Goal: Information Seeking & Learning: Learn about a topic

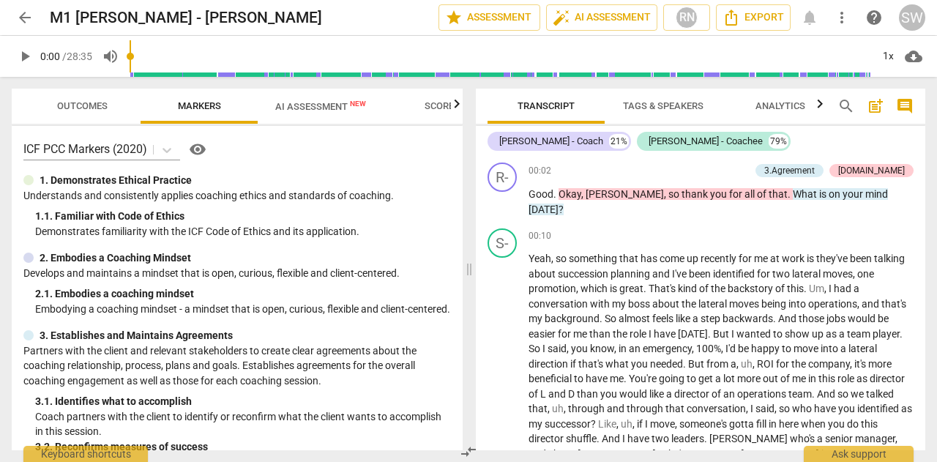
click at [326, 58] on input "range" at bounding box center [501, 56] width 742 height 47
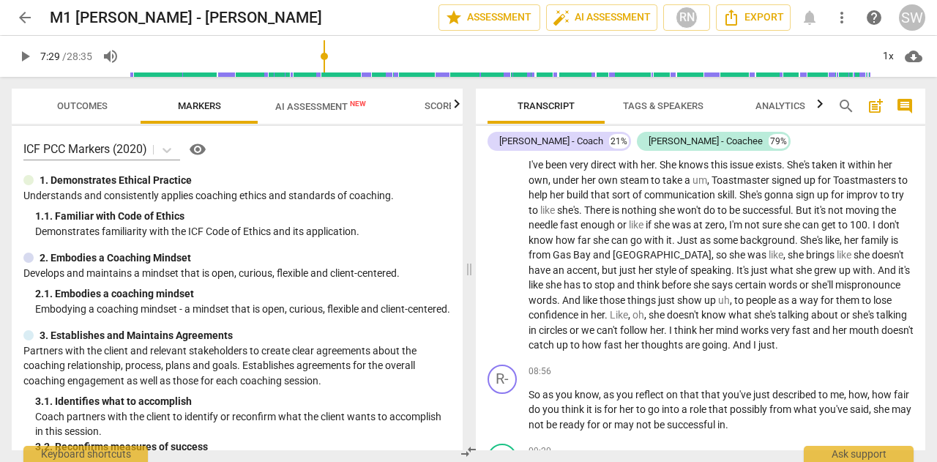
click at [397, 60] on input "range" at bounding box center [501, 56] width 742 height 47
click at [392, 61] on input "range" at bounding box center [501, 56] width 742 height 47
click at [27, 58] on span "play_arrow" at bounding box center [25, 57] width 18 height 18
type input "597"
click at [887, 62] on div "1x" at bounding box center [888, 56] width 28 height 23
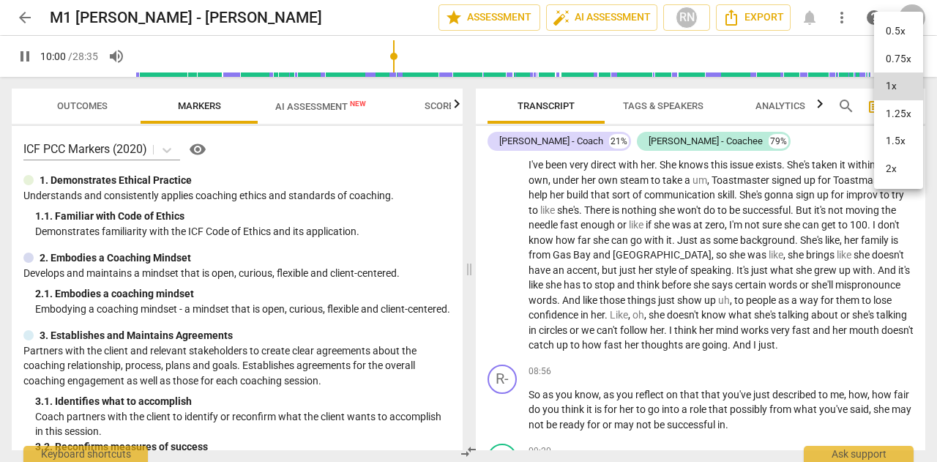
click at [890, 113] on li "1.25x" at bounding box center [898, 114] width 49 height 28
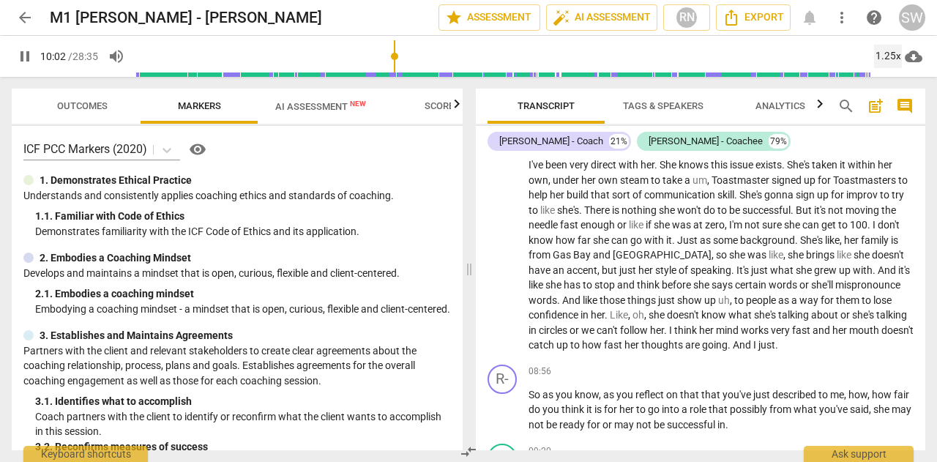
scroll to position [2282, 0]
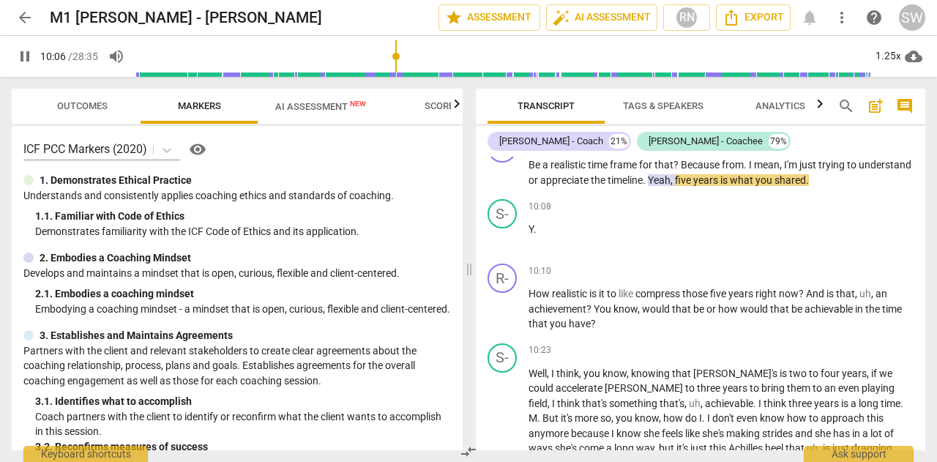
drag, startPoint x: 920, startPoint y: 256, endPoint x: 923, endPoint y: 250, distance: 7.5
click at [923, 250] on div "R- play_arrow pause 00:02 + Add competency 3.Agreement [DOMAIN_NAME] keyboard_a…" at bounding box center [701, 304] width 450 height 294
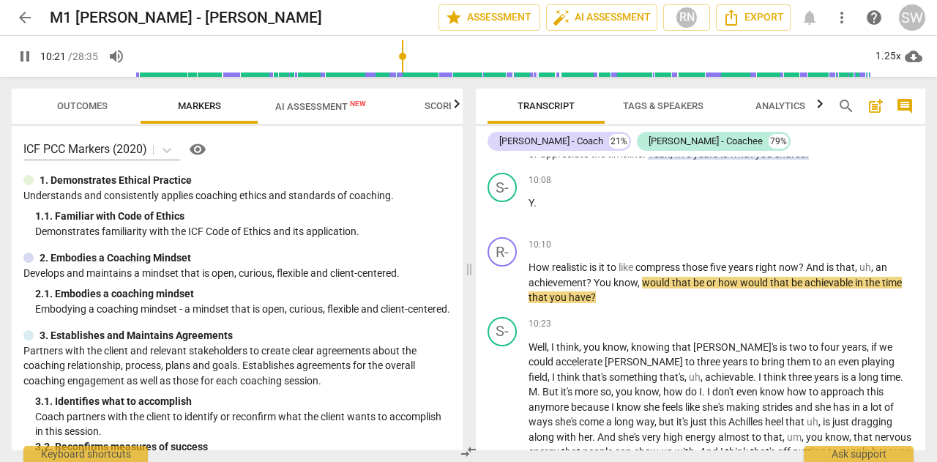
scroll to position [2308, 0]
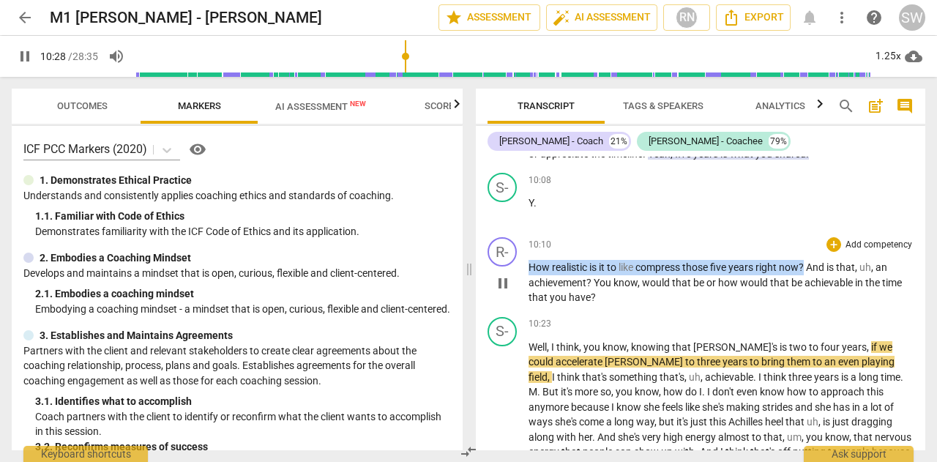
drag, startPoint x: 529, startPoint y: 261, endPoint x: 808, endPoint y: 264, distance: 278.3
click at [808, 264] on p "How realistic is it to like compress those five years right now ? And is that ,…" at bounding box center [721, 282] width 385 height 45
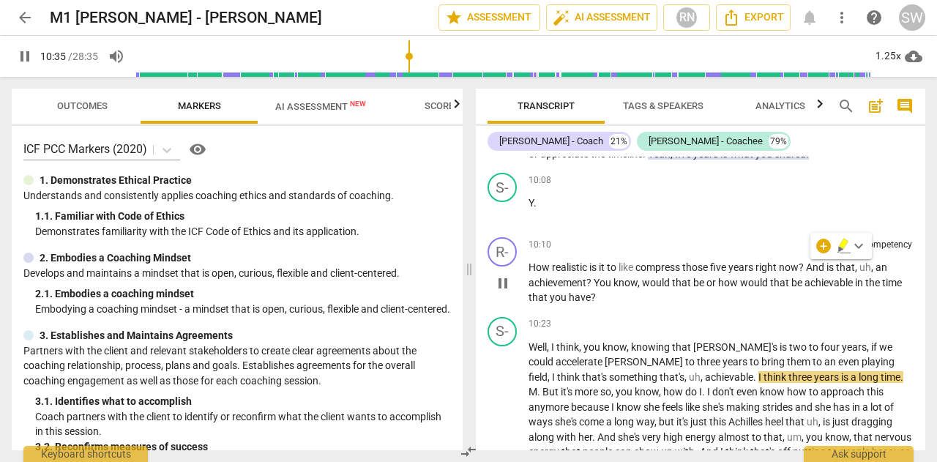
click at [632, 286] on p "How realistic is it to like compress those five years right now ? And is that ,…" at bounding box center [721, 282] width 385 height 45
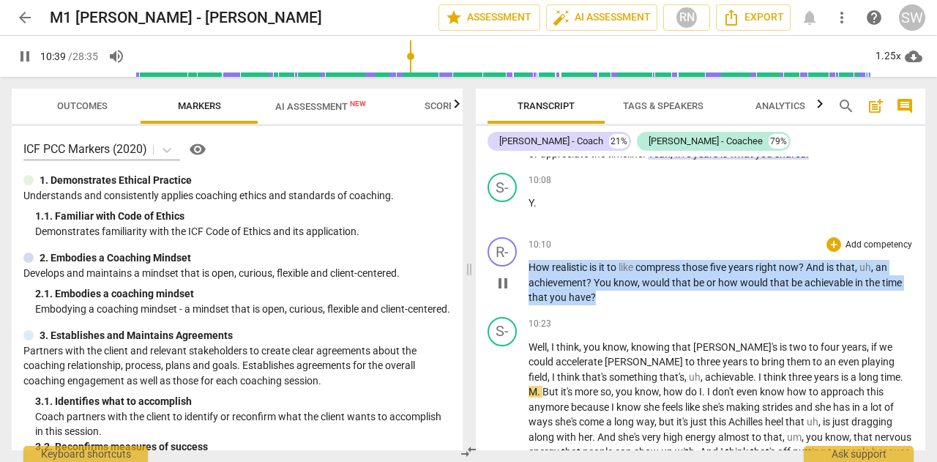
drag, startPoint x: 529, startPoint y: 267, endPoint x: 603, endPoint y: 296, distance: 79.5
click at [603, 296] on p "How realistic is it to like compress those five years right now ? And is that ,…" at bounding box center [721, 282] width 385 height 45
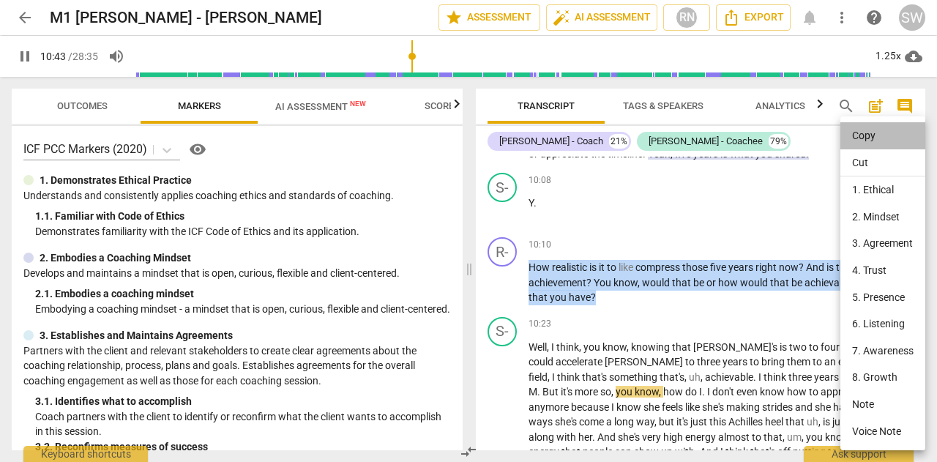
click at [858, 136] on li "Copy" at bounding box center [883, 135] width 85 height 27
copy p "How realistic is it to like compress those five years right now ? And is that ,…"
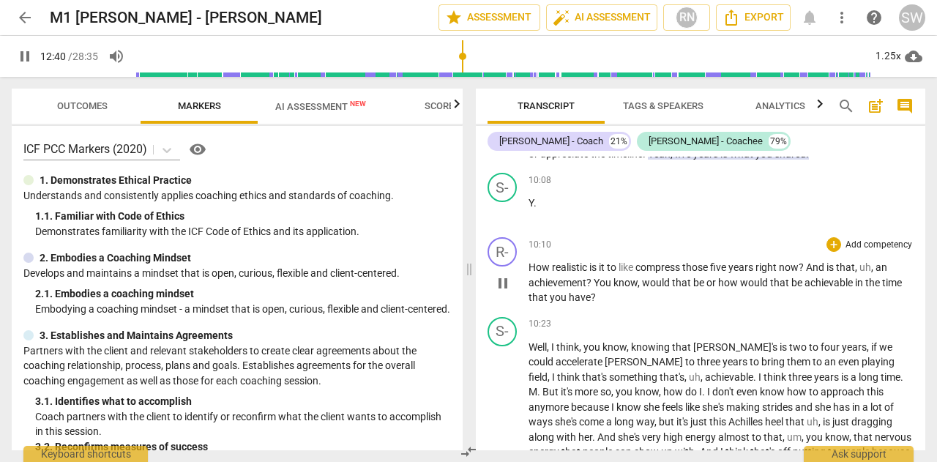
click at [528, 267] on div "play_arrow pause" at bounding box center [509, 284] width 37 height 34
click at [529, 264] on span "How" at bounding box center [540, 267] width 23 height 12
click at [400, 59] on input "range" at bounding box center [503, 56] width 736 height 47
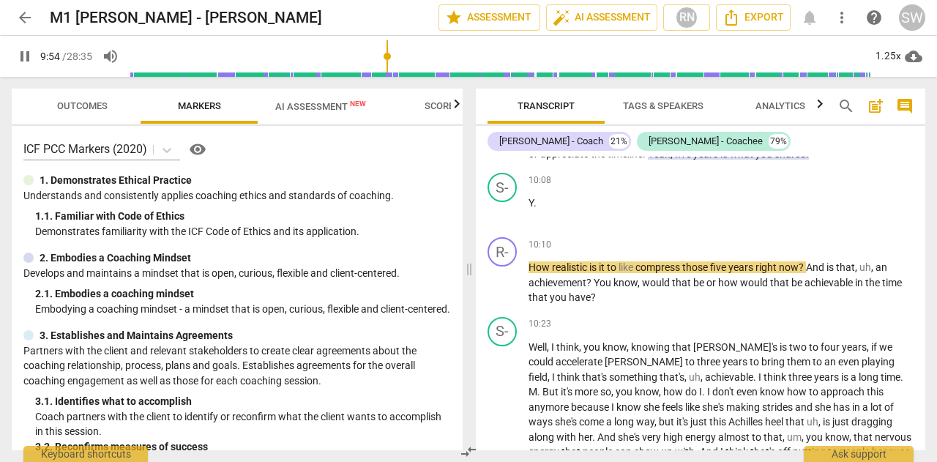
click at [392, 59] on input "range" at bounding box center [501, 56] width 742 height 47
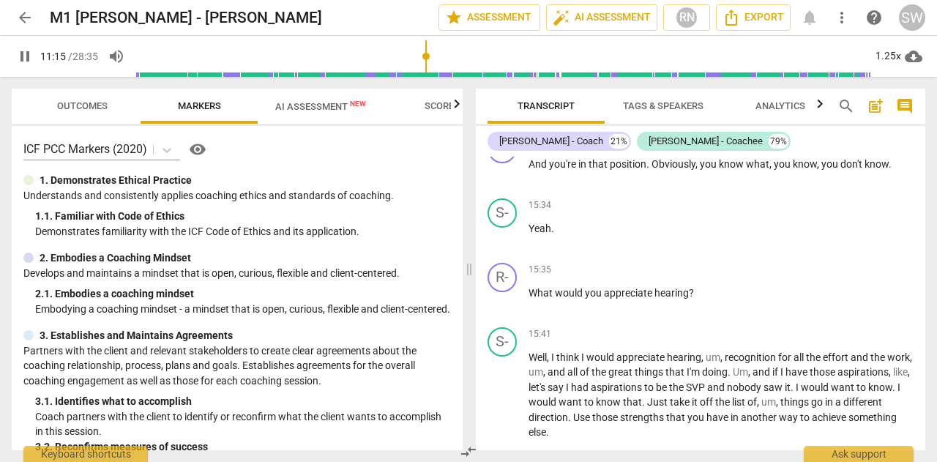
scroll to position [3663, 0]
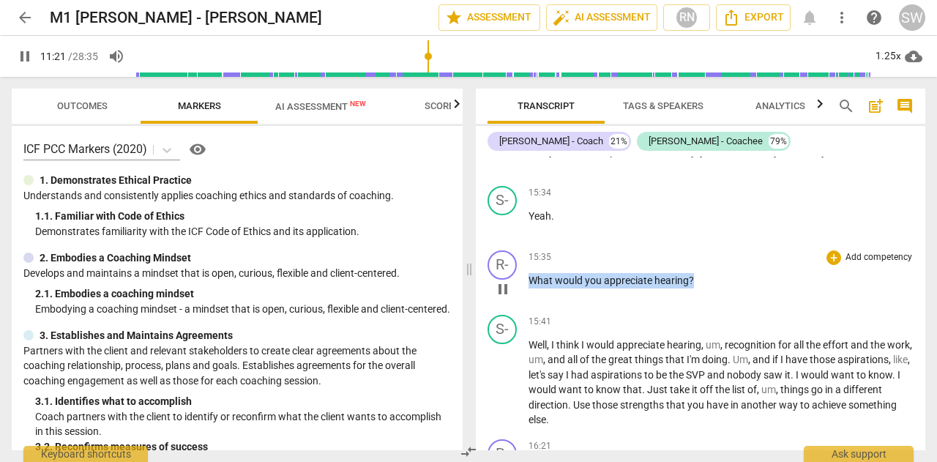
drag, startPoint x: 529, startPoint y: 291, endPoint x: 734, endPoint y: 300, distance: 204.5
click at [734, 288] on p "What would you appreciate hearing ?" at bounding box center [721, 280] width 385 height 15
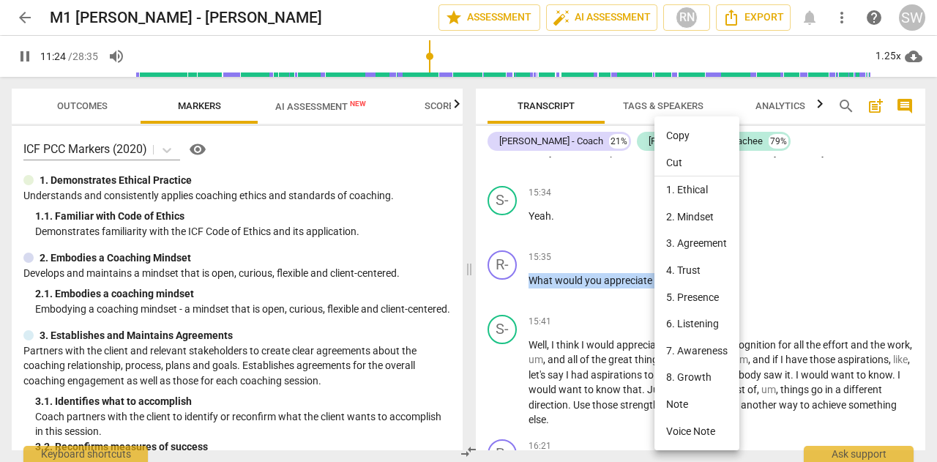
click at [694, 135] on li "Copy" at bounding box center [697, 135] width 85 height 27
copy p "What would you appreciate hearing ?"
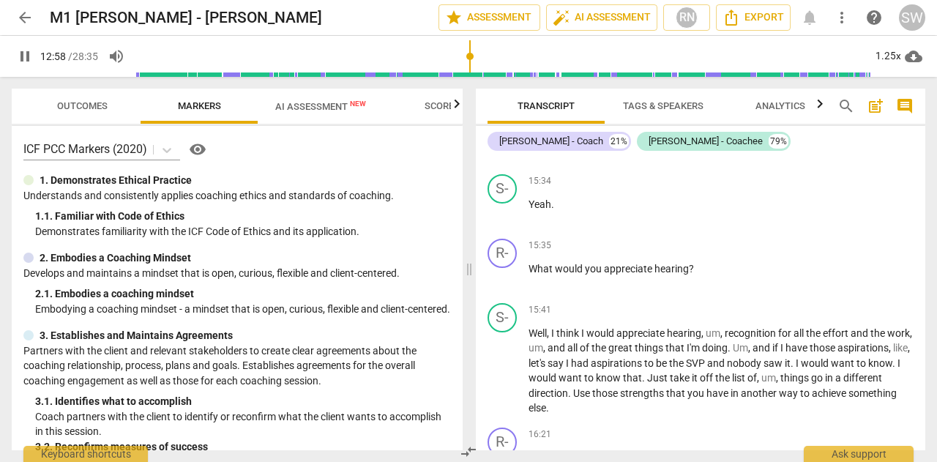
scroll to position [3686, 0]
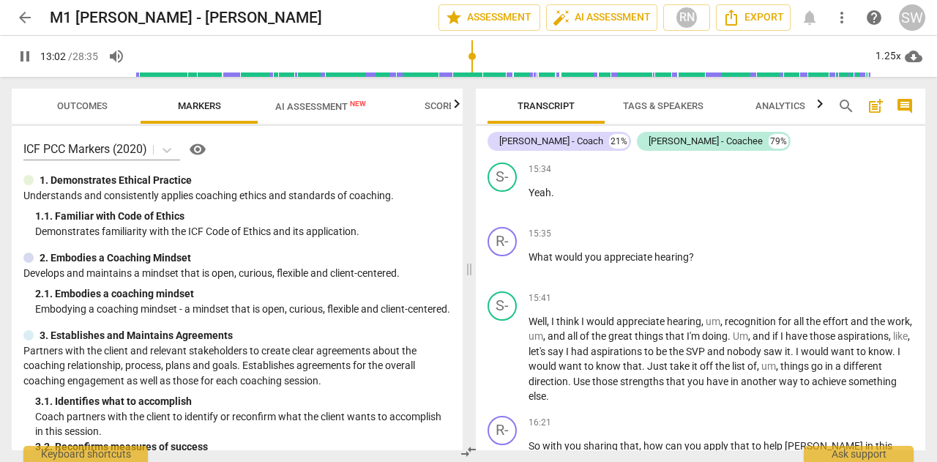
click at [521, 58] on input "range" at bounding box center [503, 56] width 736 height 47
click at [534, 58] on input "range" at bounding box center [503, 56] width 736 height 47
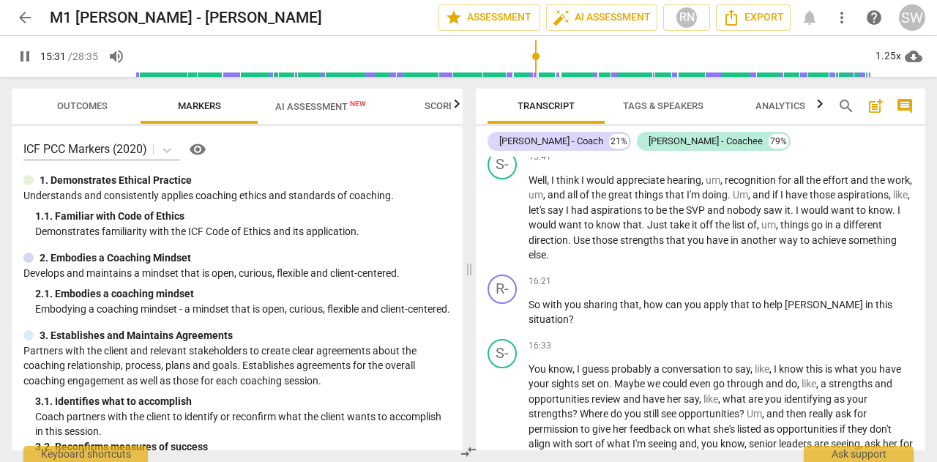
scroll to position [3851, 0]
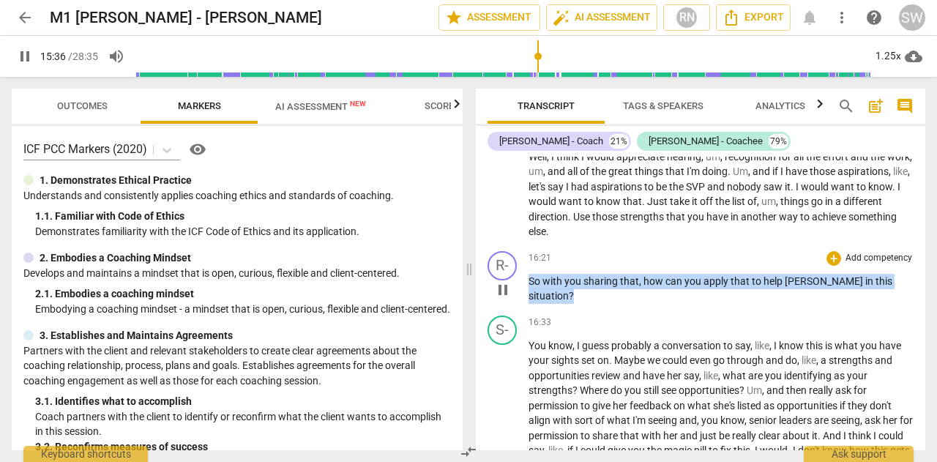
drag, startPoint x: 529, startPoint y: 295, endPoint x: 902, endPoint y: 302, distance: 372.8
click at [902, 302] on div "16:21 + Add competency keyboard_arrow_right So with you sharing that , how can …" at bounding box center [721, 277] width 385 height 53
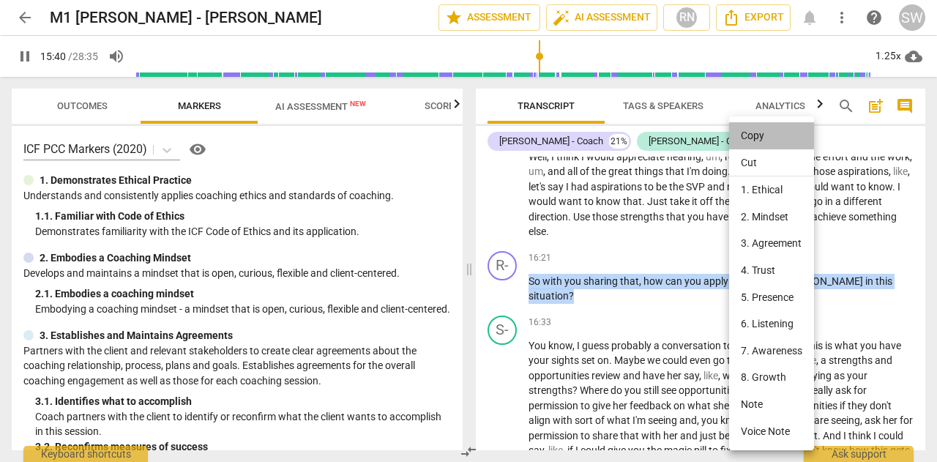
click at [752, 135] on li "Copy" at bounding box center [771, 135] width 85 height 27
copy p "So with you sharing that , how can you apply that to help [PERSON_NAME] in this…"
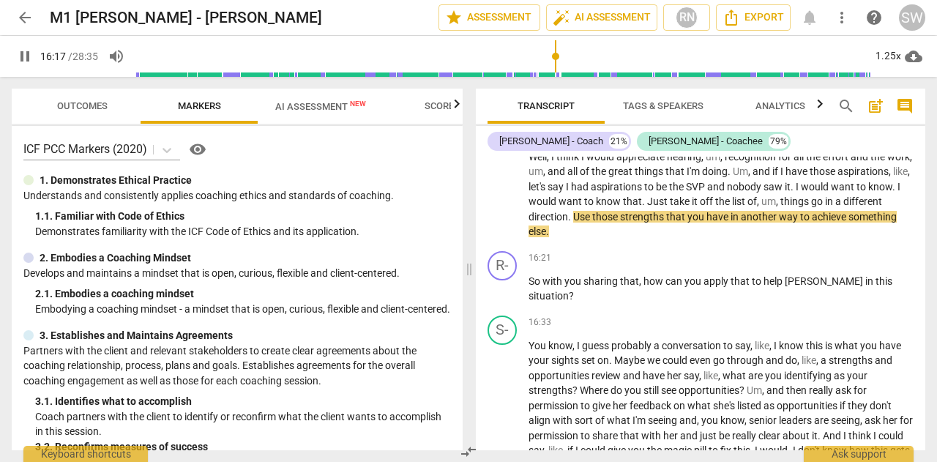
drag, startPoint x: 926, startPoint y: 322, endPoint x: 929, endPoint y: 336, distance: 14.4
click at [929, 336] on div "Transcript Tags & Speakers Analytics search post_add comment [PERSON_NAME] - Co…" at bounding box center [703, 269] width 467 height 385
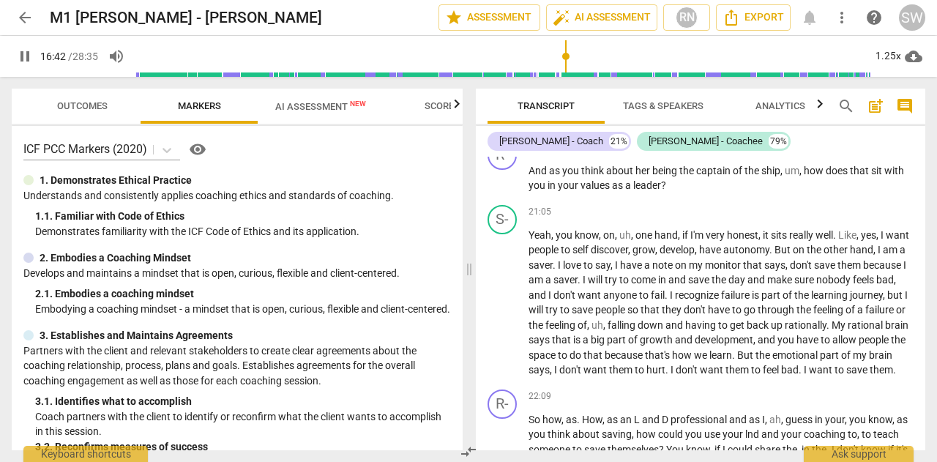
scroll to position [4887, 0]
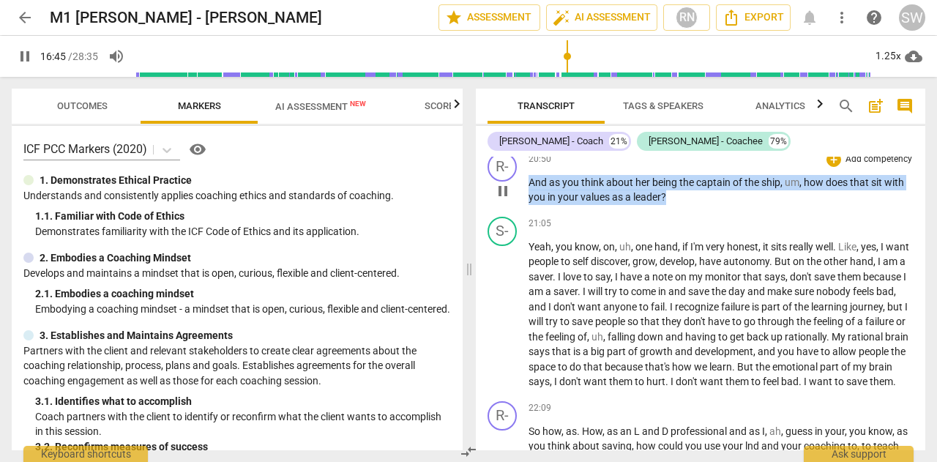
drag, startPoint x: 530, startPoint y: 209, endPoint x: 697, endPoint y: 225, distance: 167.7
click at [697, 205] on p "And as you think about her being the captain of the ship , um , how does that s…" at bounding box center [721, 190] width 385 height 30
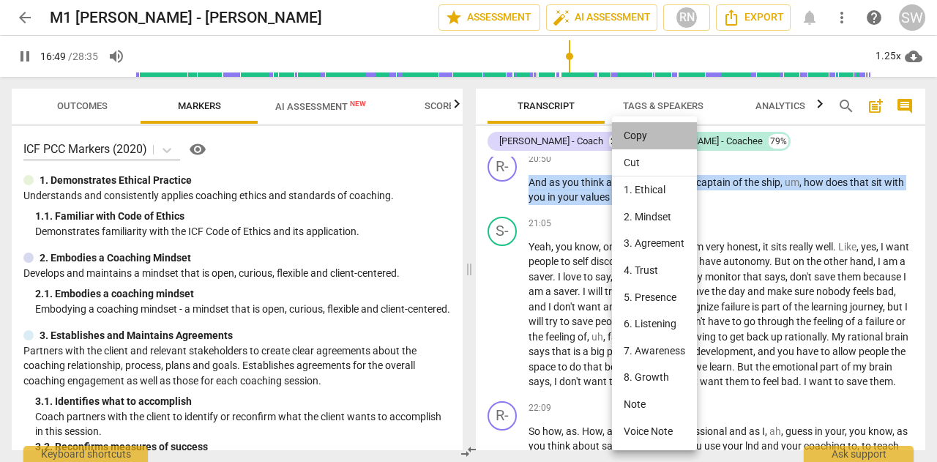
click at [633, 138] on li "Copy" at bounding box center [654, 135] width 85 height 27
copy p "And as you think about her being the captain of the ship , um , how does that s…"
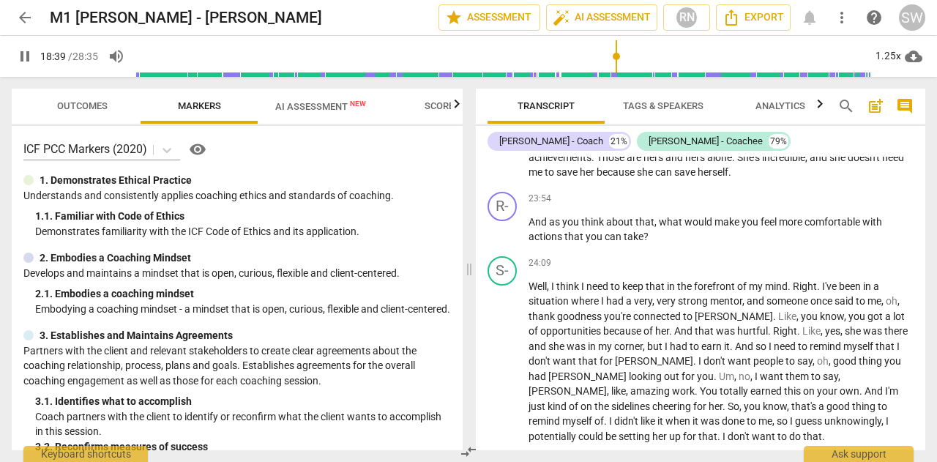
scroll to position [5405, 0]
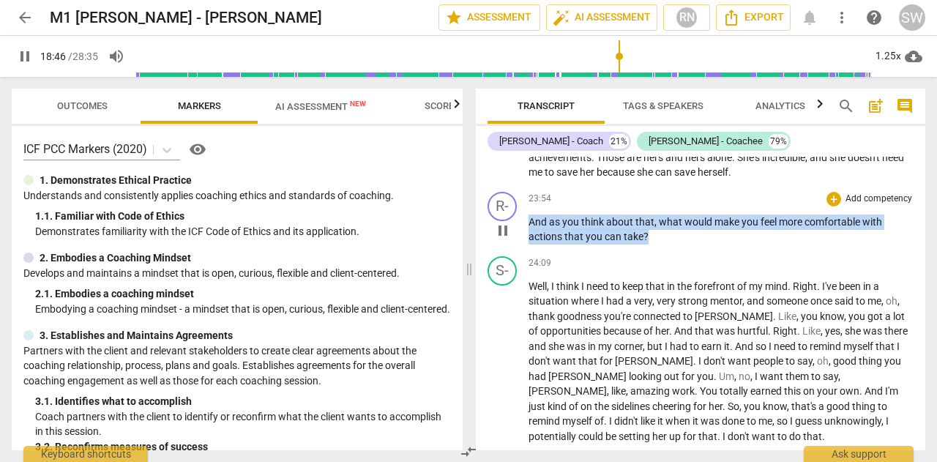
drag, startPoint x: 530, startPoint y: 264, endPoint x: 701, endPoint y: 286, distance: 172.7
click at [701, 245] on p "And as you think about that , what would make you feel more comfortable with ac…" at bounding box center [721, 230] width 385 height 30
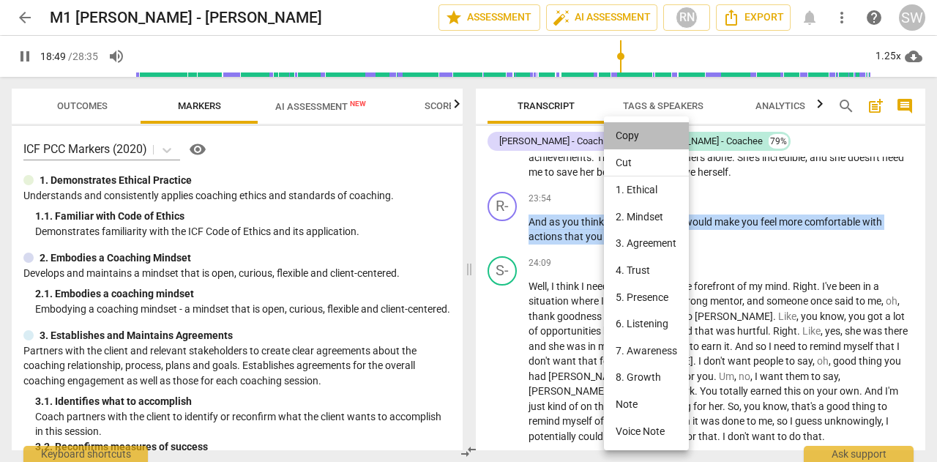
click at [636, 140] on li "Copy" at bounding box center [646, 135] width 85 height 27
copy p "And as you think about that , what would make you feel more comfortable with ac…"
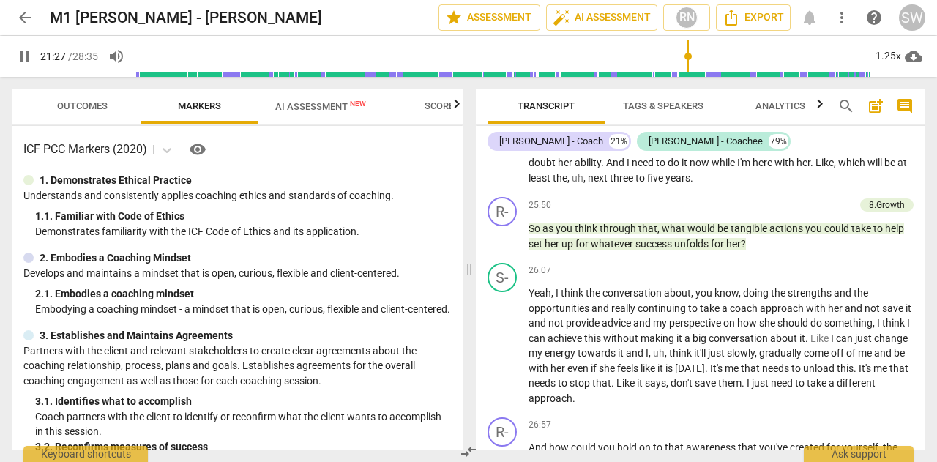
scroll to position [5864, 0]
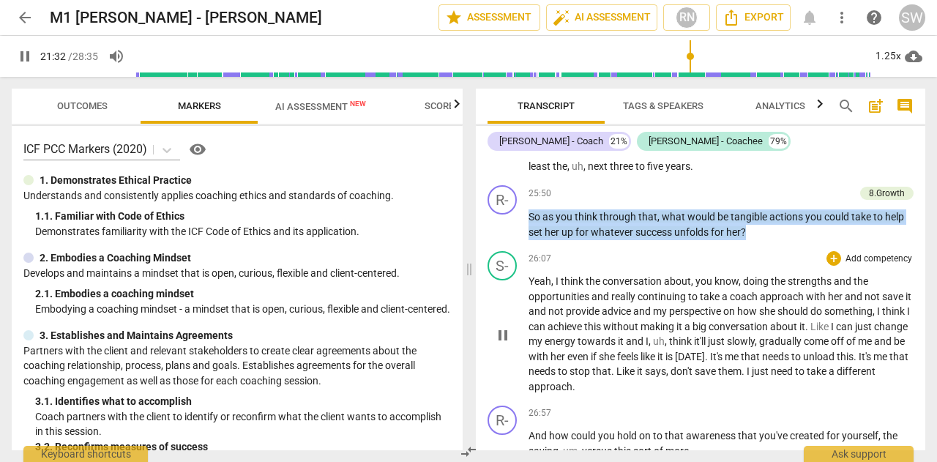
drag, startPoint x: 529, startPoint y: 261, endPoint x: 764, endPoint y: 288, distance: 237.3
click at [764, 288] on div "R- play_arrow pause 00:02 + Add competency 3.Agreement [DOMAIN_NAME] keyboard_a…" at bounding box center [701, 304] width 450 height 294
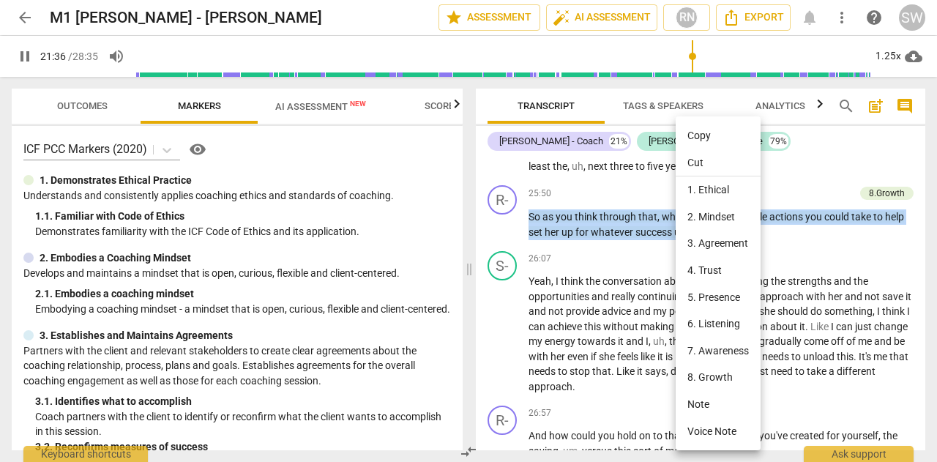
click at [718, 134] on li "Copy" at bounding box center [718, 135] width 85 height 27
copy p "So as you think through that , what would be tangible actions you could take to…"
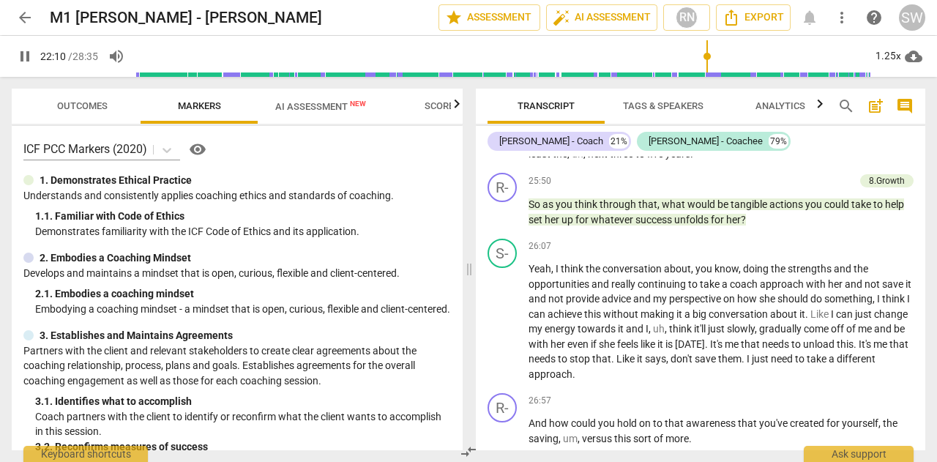
scroll to position [5888, 0]
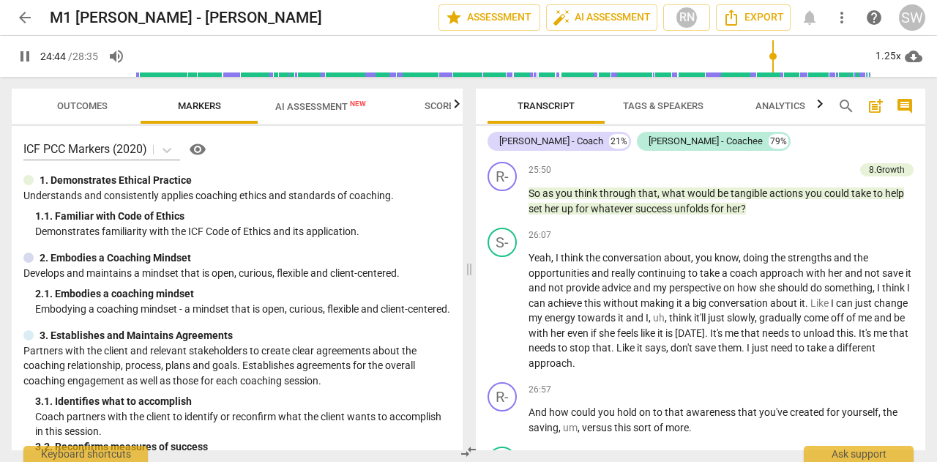
click at [772, 55] on input "range" at bounding box center [503, 56] width 736 height 47
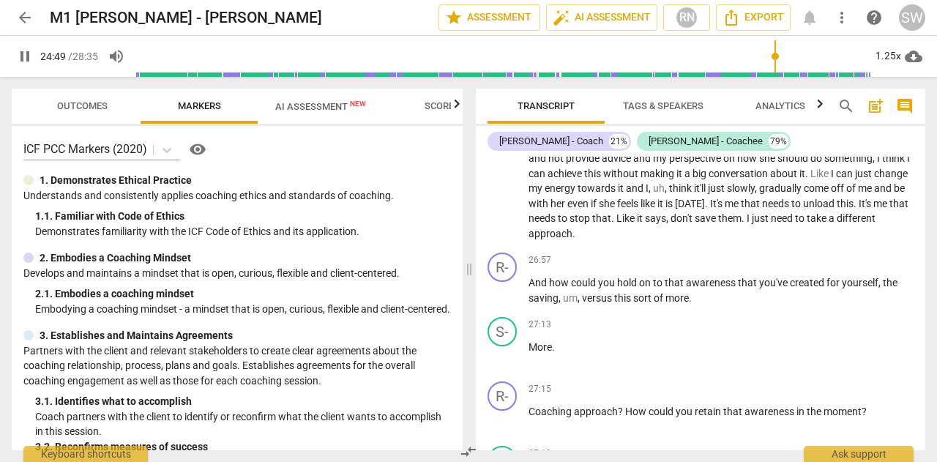
scroll to position [6076, 0]
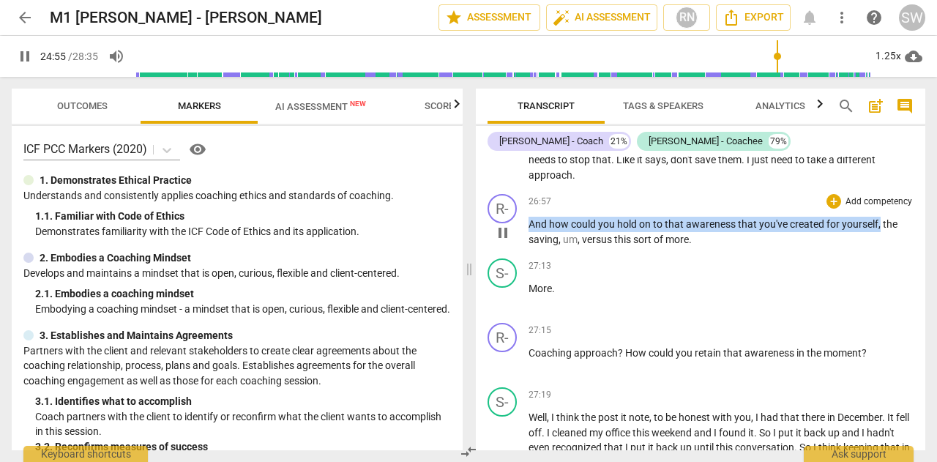
drag, startPoint x: 530, startPoint y: 265, endPoint x: 880, endPoint y: 267, distance: 350.0
click at [880, 247] on p "And how could you hold on to that awareness that you've created for yourself , …" at bounding box center [721, 232] width 385 height 30
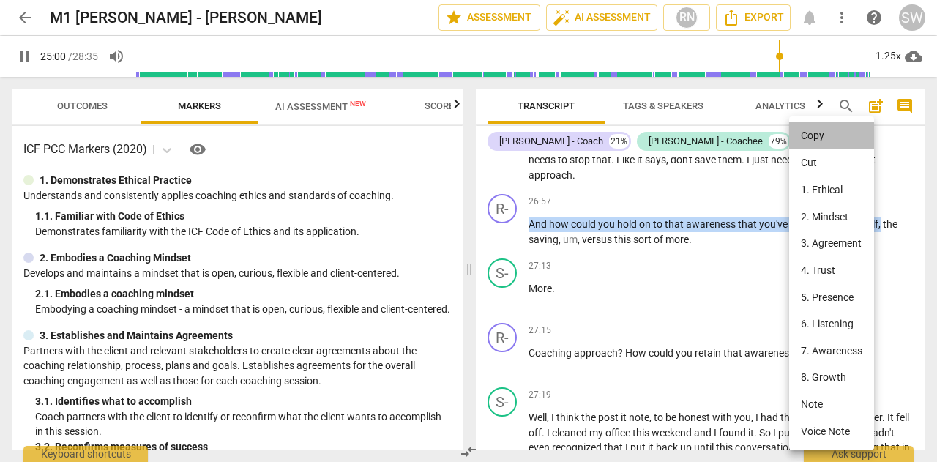
click at [811, 141] on li "Copy" at bounding box center [831, 135] width 85 height 27
copy p "And how could you hold on to that awareness that you've created for yourself ,"
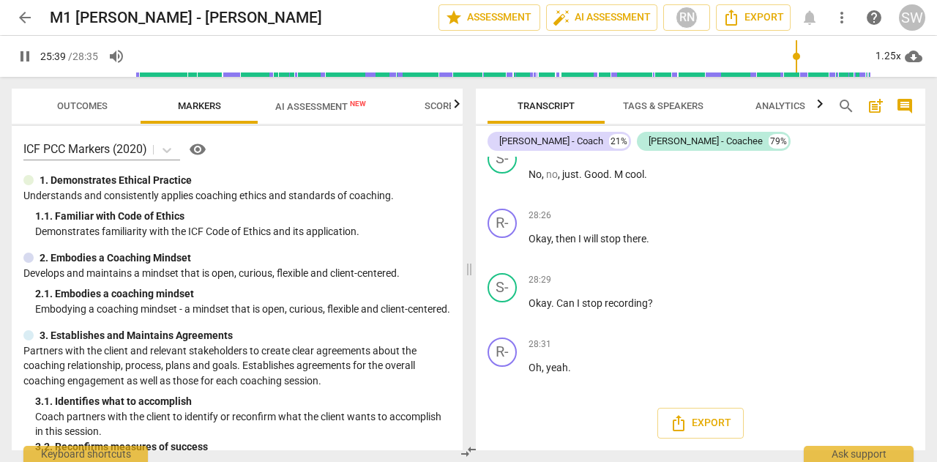
scroll to position [6795, 0]
type input "1543"
